Goal: Task Accomplishment & Management: Manage account settings

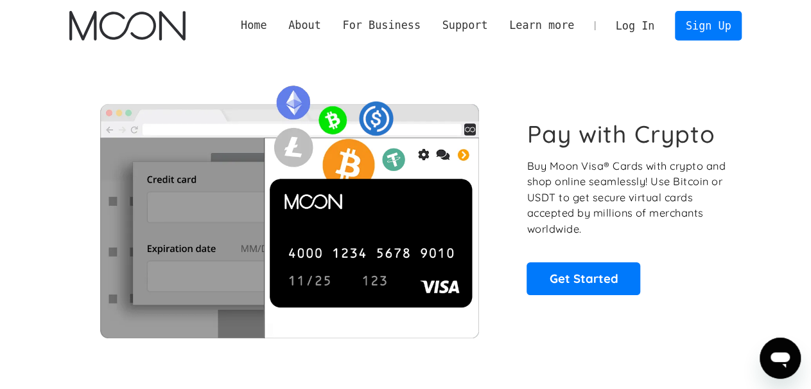
click at [645, 29] on link "Log In" at bounding box center [635, 26] width 60 height 28
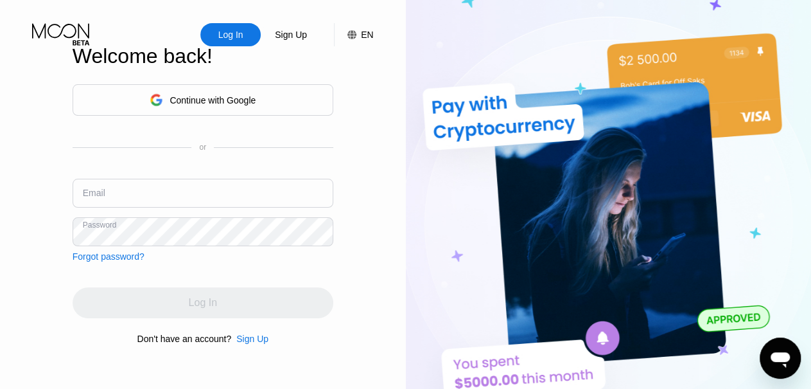
click at [109, 204] on input "text" at bounding box center [203, 193] width 261 height 29
type input "[EMAIL_ADDRESS][DOMAIN_NAME]"
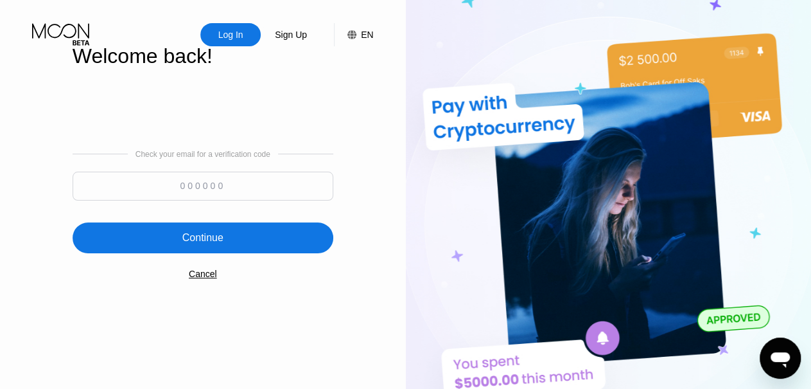
click at [171, 184] on input at bounding box center [203, 185] width 261 height 29
type input "883260"
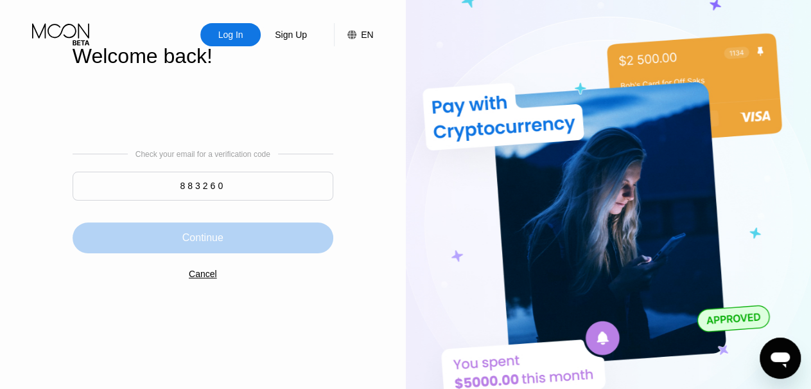
click at [275, 251] on div "Continue" at bounding box center [203, 237] width 261 height 31
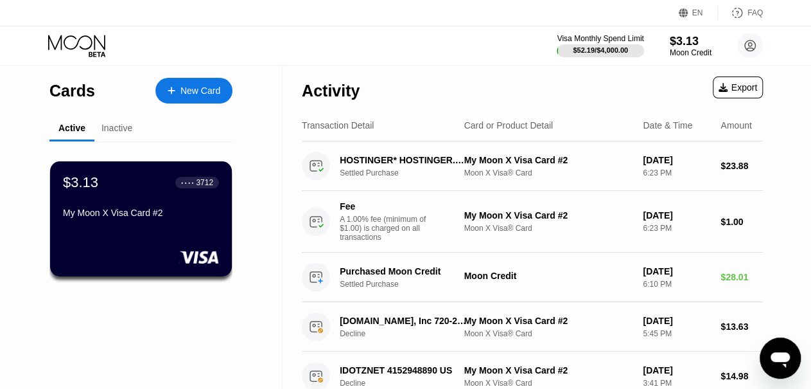
click at [514, 77] on div "Activity Export" at bounding box center [532, 87] width 461 height 45
